Goal: Task Accomplishment & Management: Manage account settings

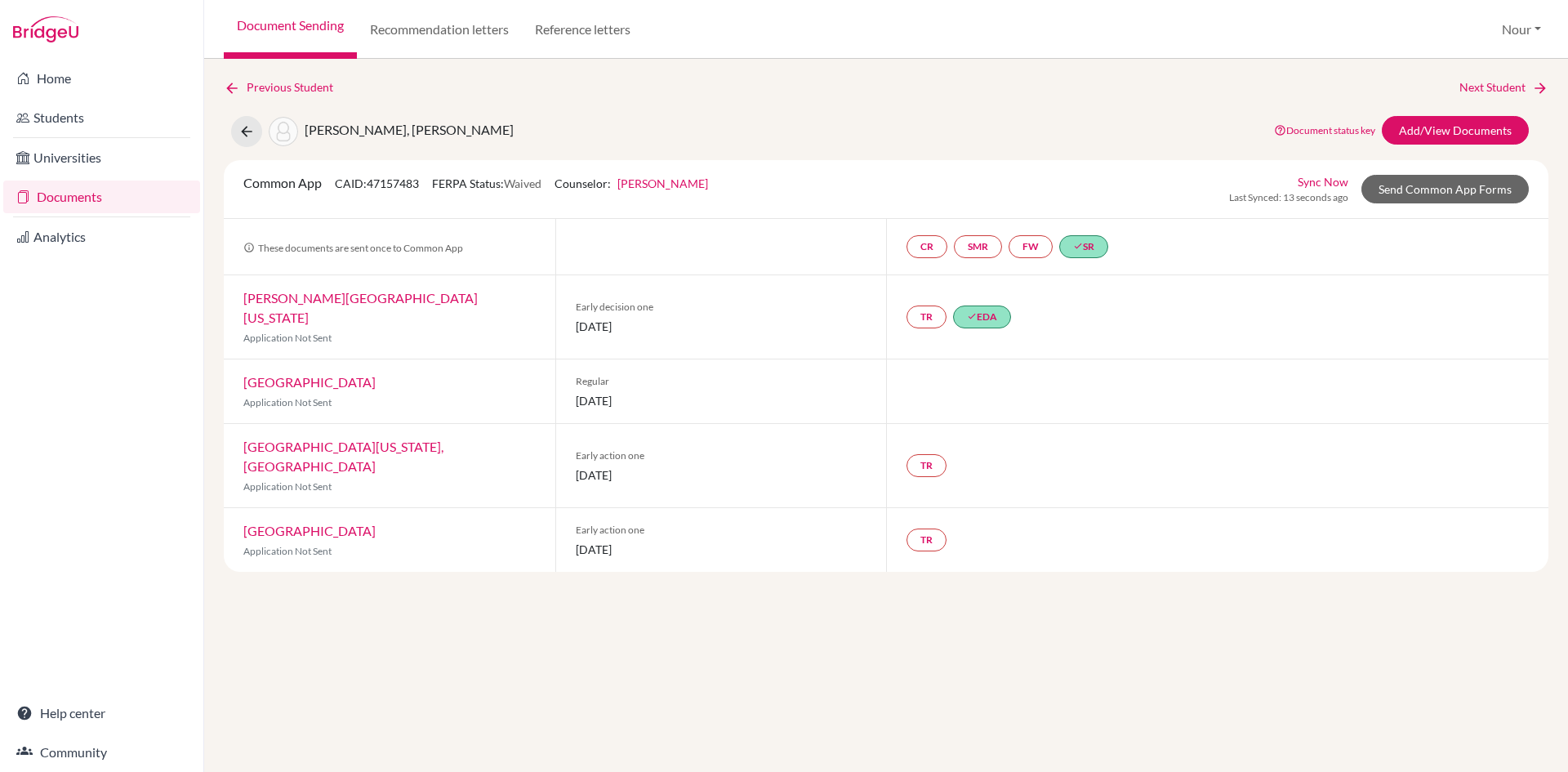
click at [269, 37] on link "Document Sending" at bounding box center [290, 29] width 133 height 59
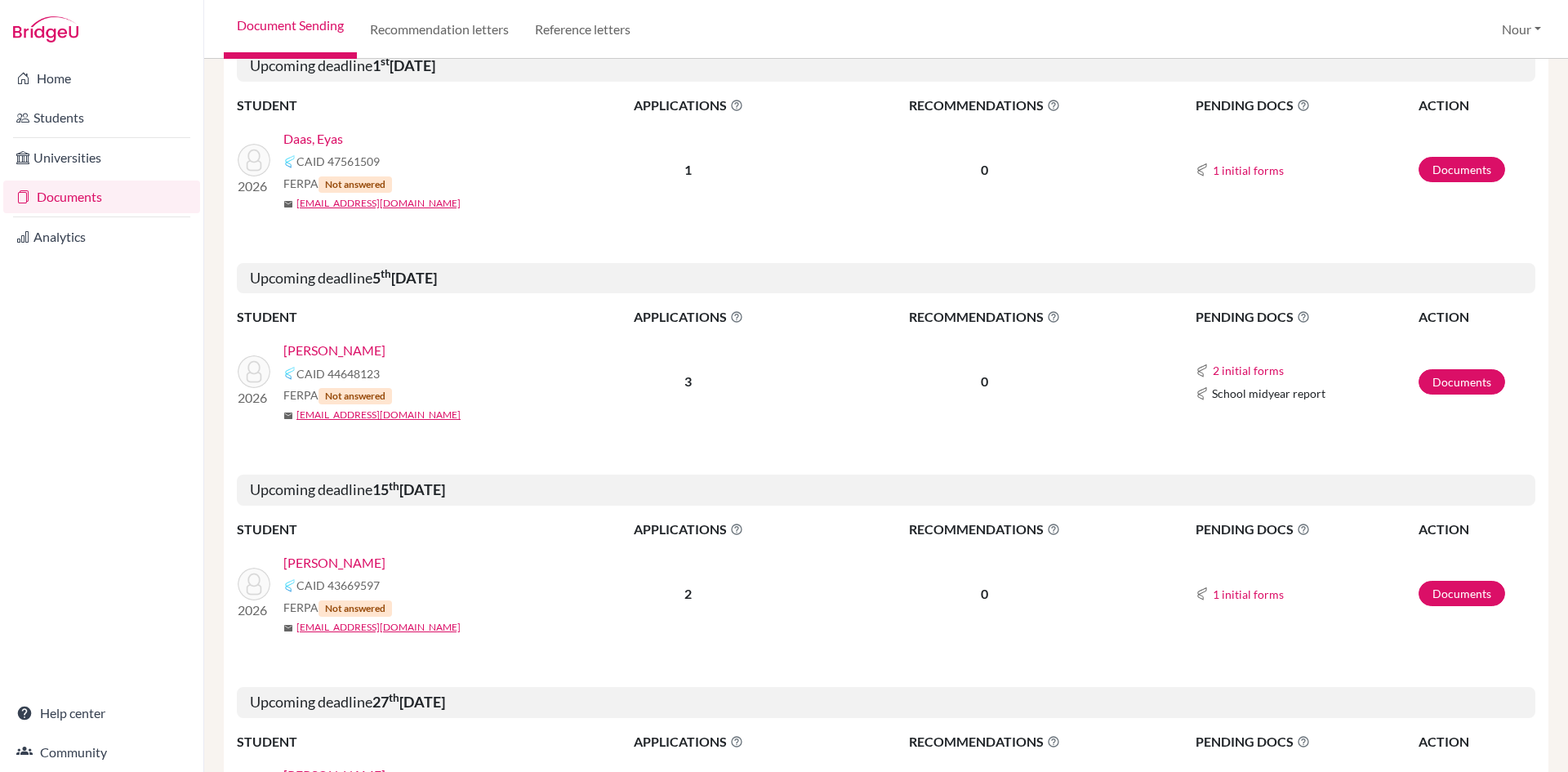
scroll to position [736, 0]
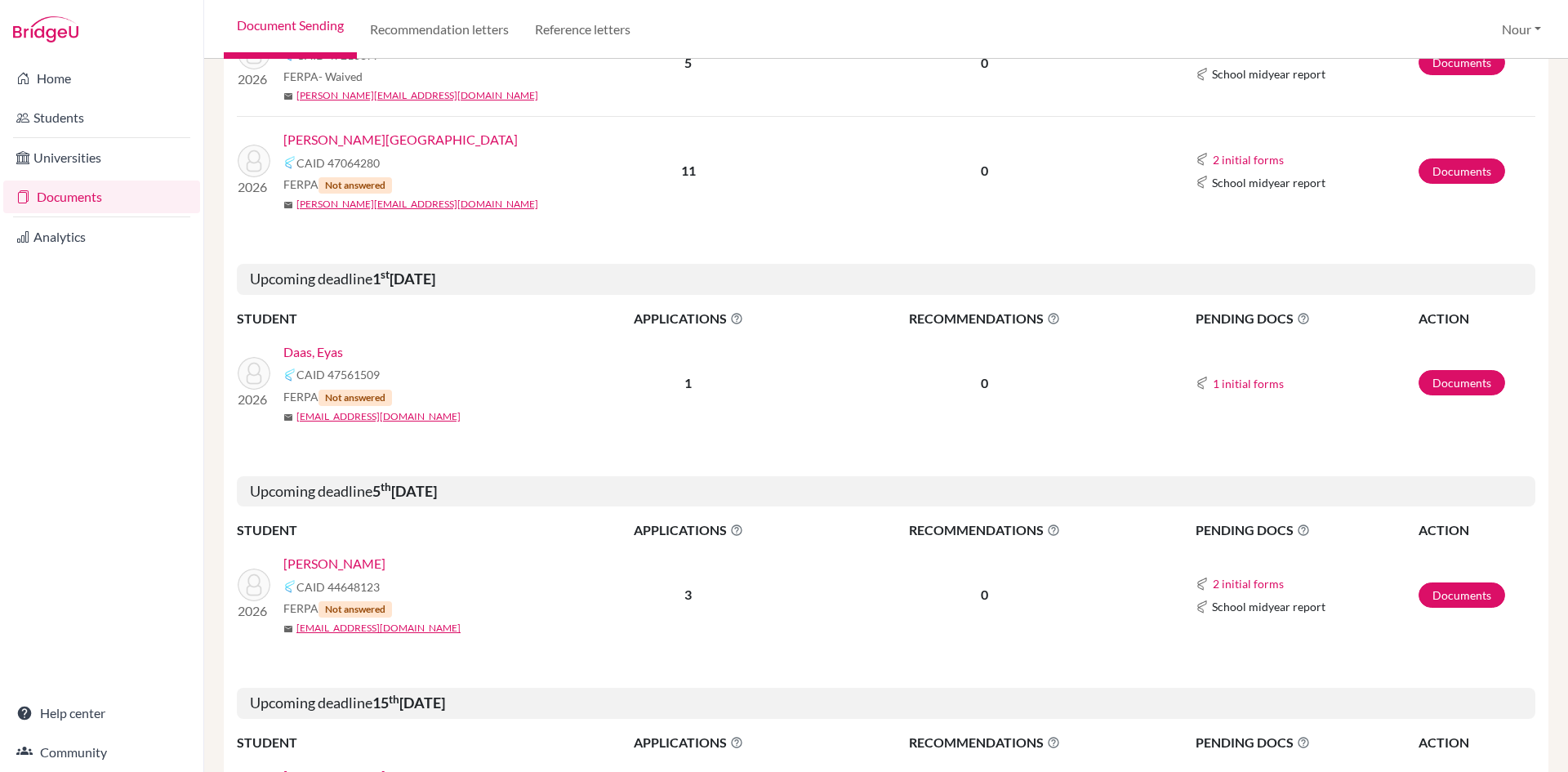
click at [303, 343] on link "Daas, Eyas" at bounding box center [313, 352] width 60 height 20
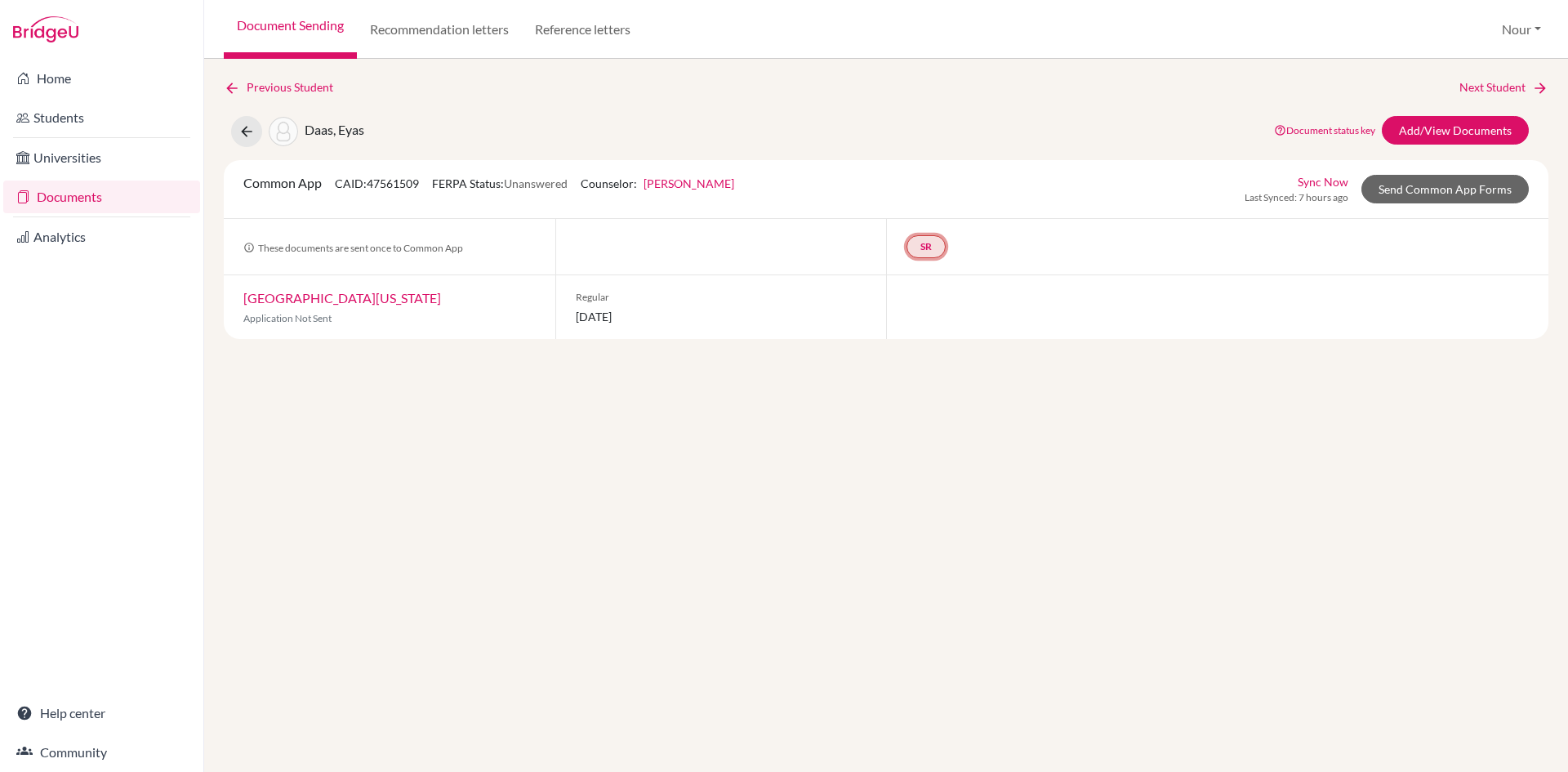
click at [938, 256] on link "SR" at bounding box center [926, 246] width 39 height 23
click at [945, 187] on div "School report Incomplete" at bounding box center [926, 205] width 96 height 45
click at [938, 217] on small "Incomplete" at bounding box center [926, 213] width 76 height 14
click at [1438, 188] on link "Send Common App Forms" at bounding box center [1445, 189] width 168 height 29
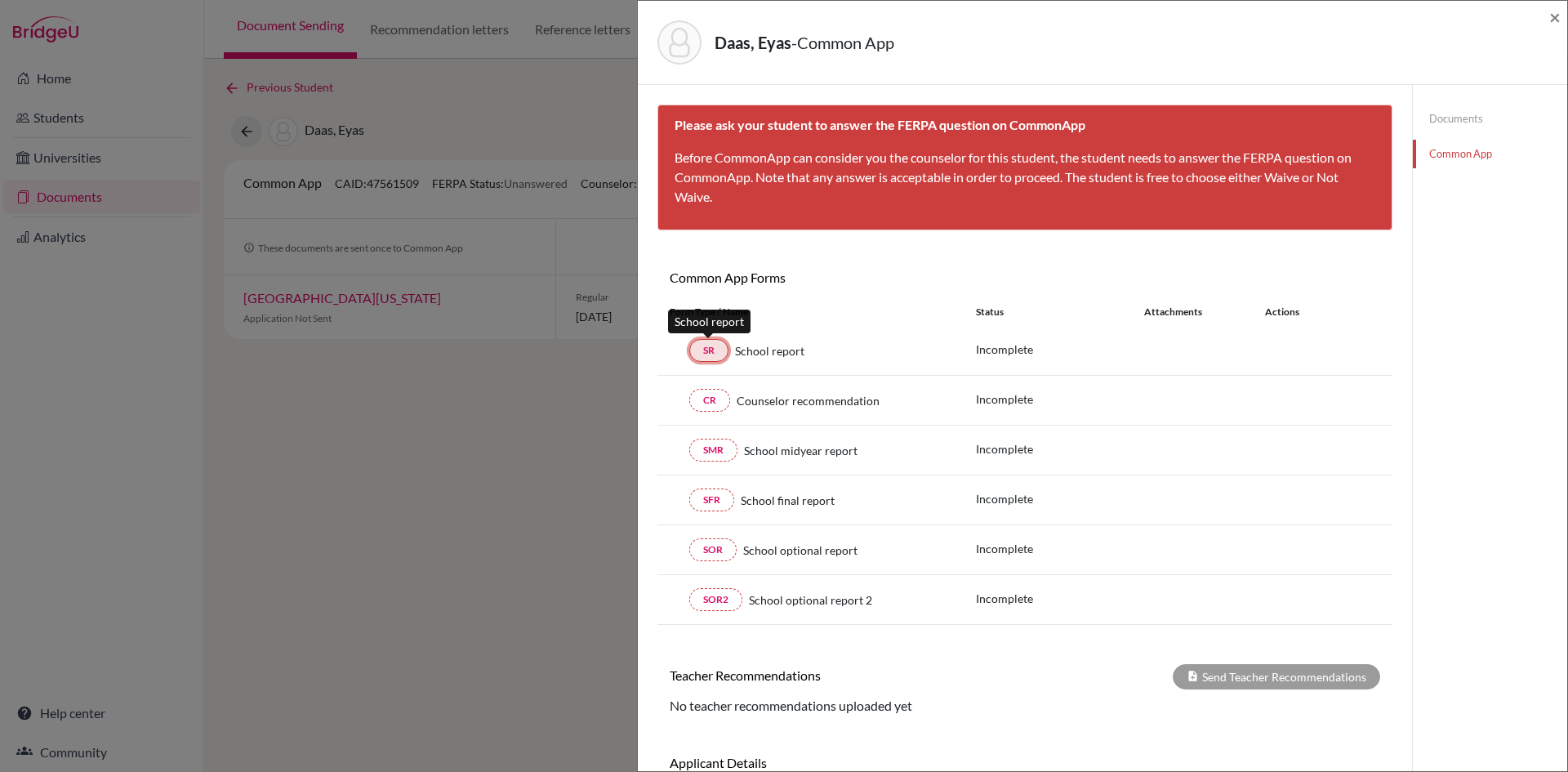
click at [715, 353] on link "SR" at bounding box center [708, 350] width 39 height 23
click at [1558, 28] on span "×" at bounding box center [1555, 16] width 12 height 24
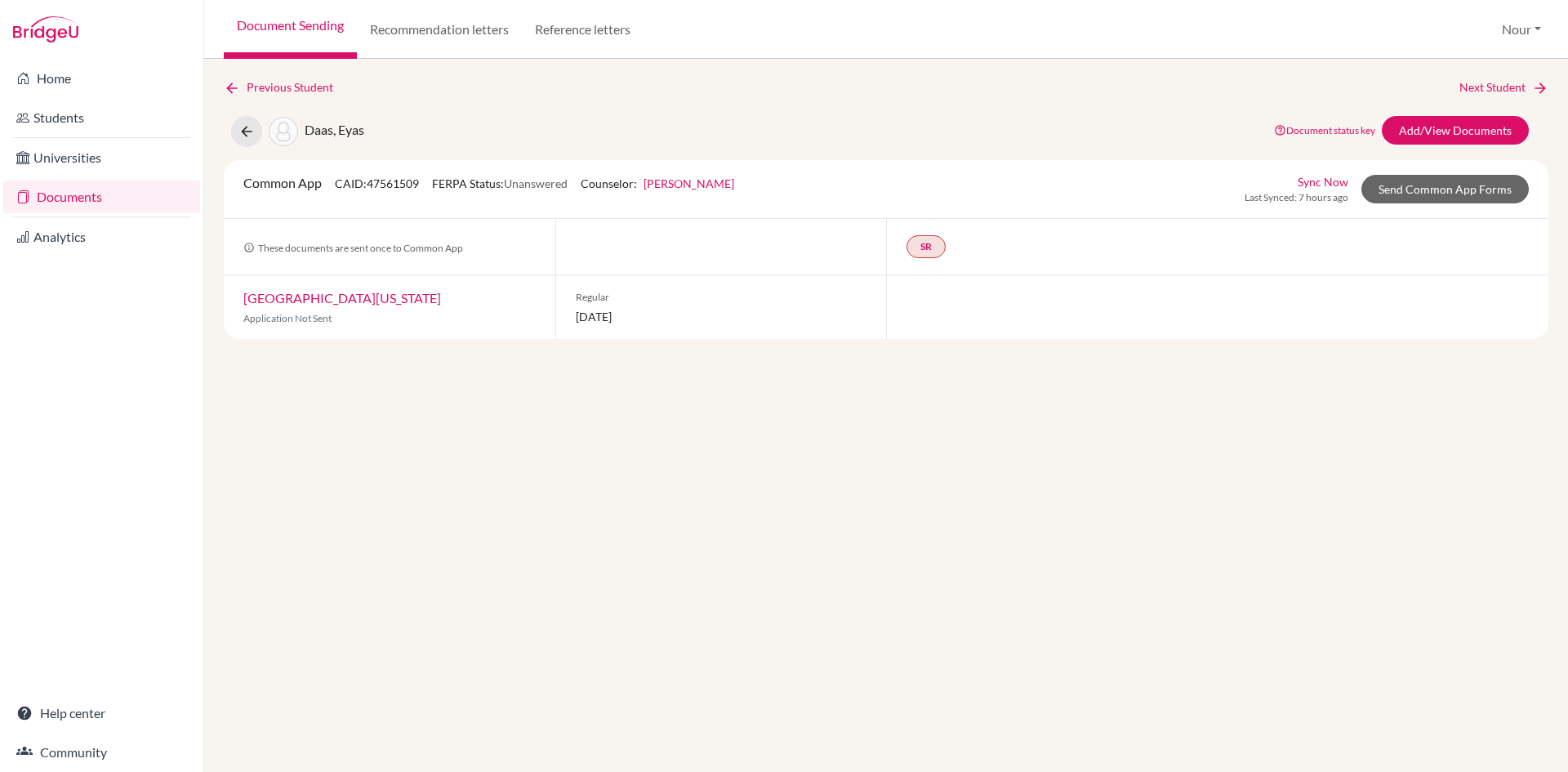
click at [1558, 14] on div "Document Sending Recommendation letters Reference letters Nour Profile School S…" at bounding box center [886, 29] width 1364 height 59
click at [275, 91] on link "Previous Student" at bounding box center [284, 88] width 122 height 18
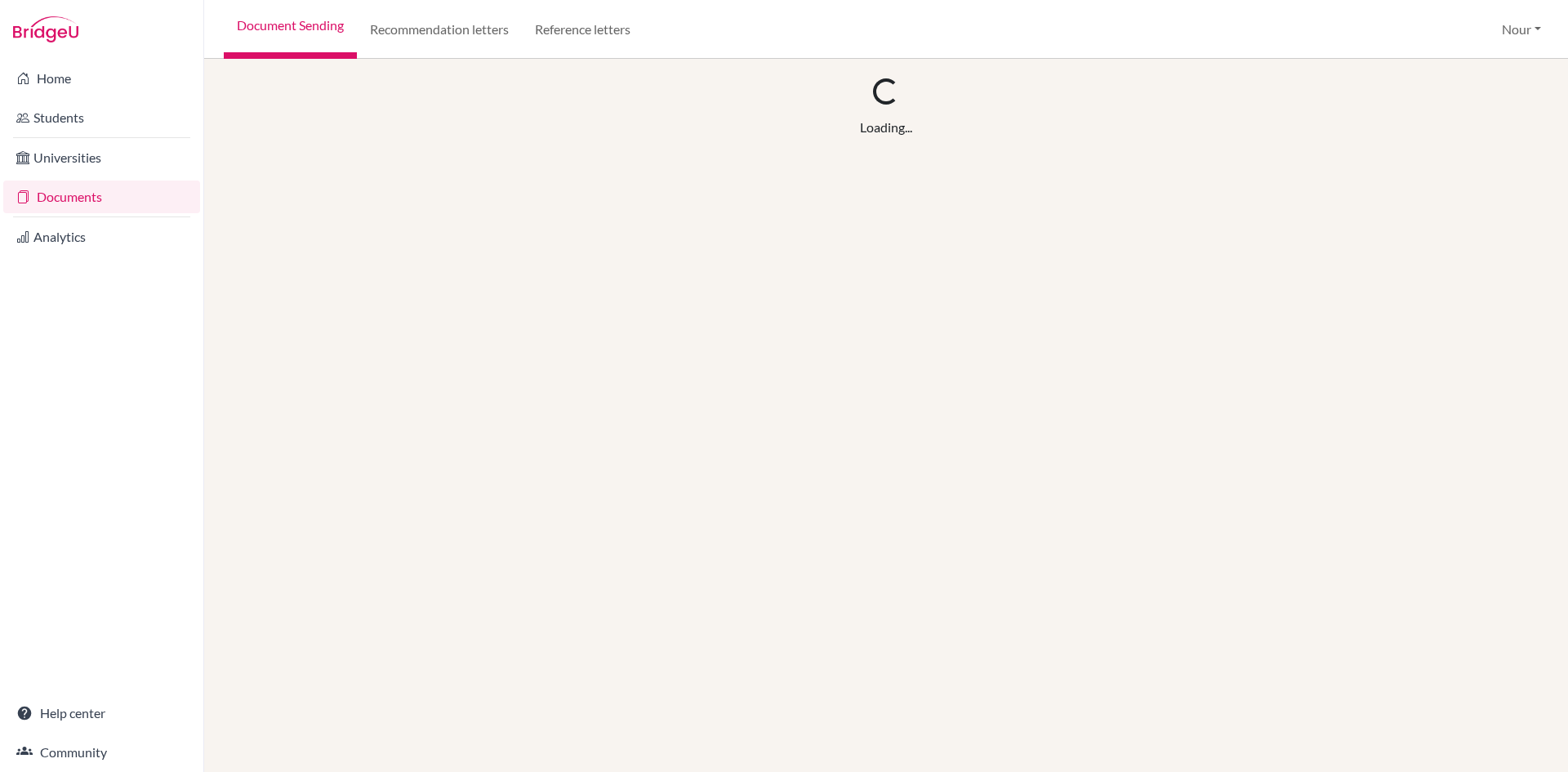
click at [90, 205] on link "Documents" at bounding box center [101, 197] width 197 height 33
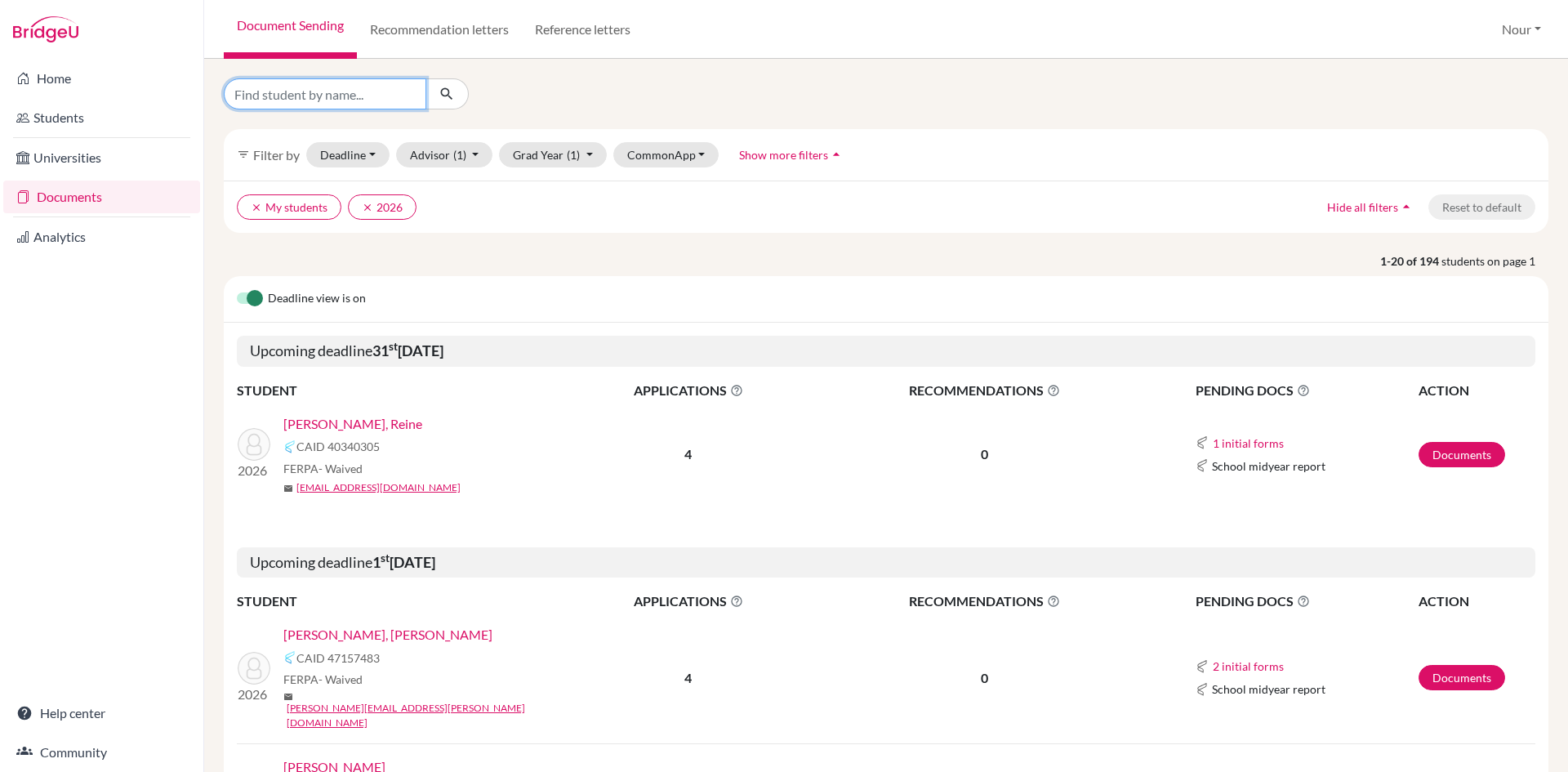
click at [370, 104] on input "Find student by name..." at bounding box center [325, 94] width 203 height 31
type input "toleen"
click button "submit" at bounding box center [447, 94] width 43 height 31
